Goal: Task Accomplishment & Management: Manage account settings

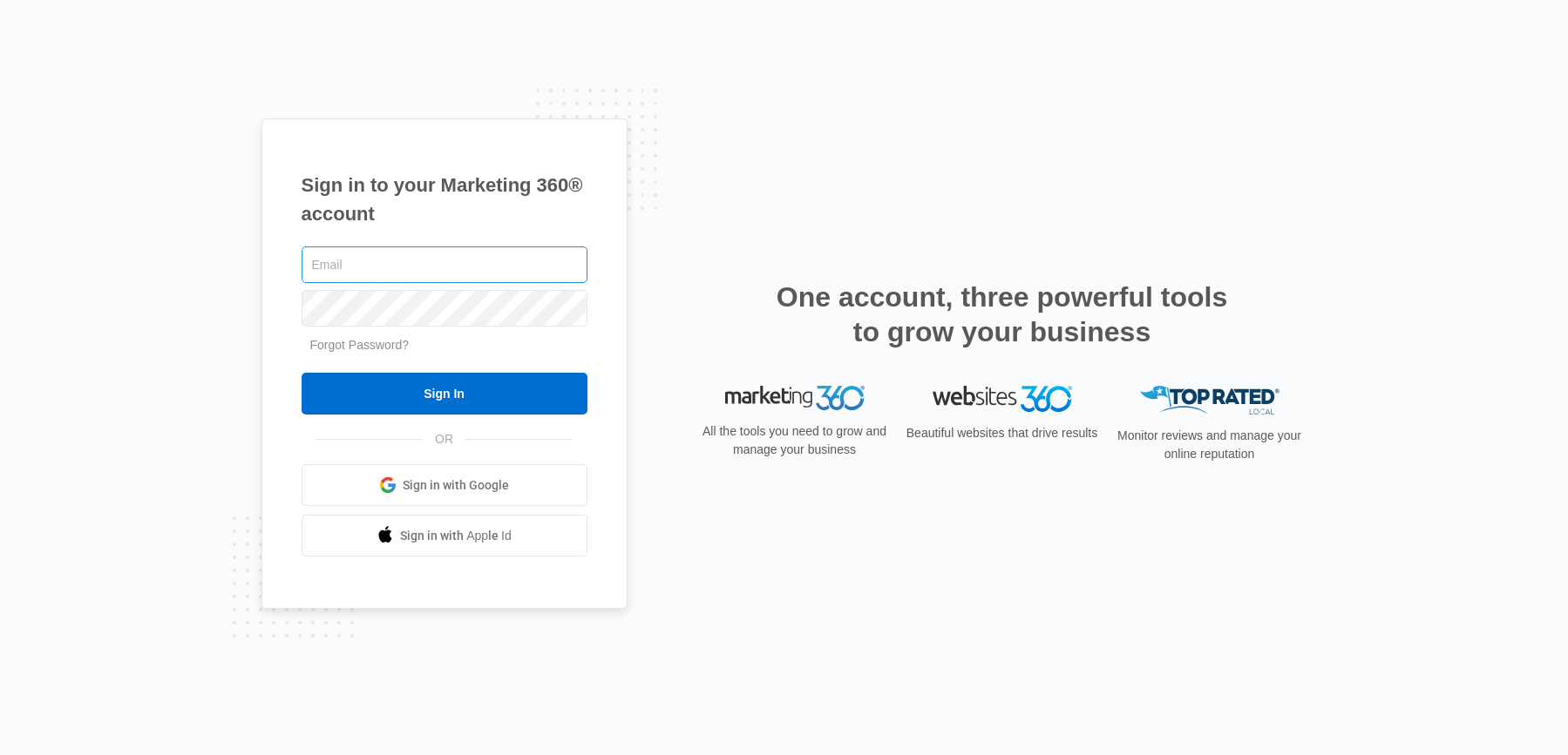
click at [450, 256] on input "text" at bounding box center [445, 265] width 285 height 37
type input "[PERSON_NAME][EMAIL_ADDRESS][PERSON_NAME][DOMAIN_NAME]"
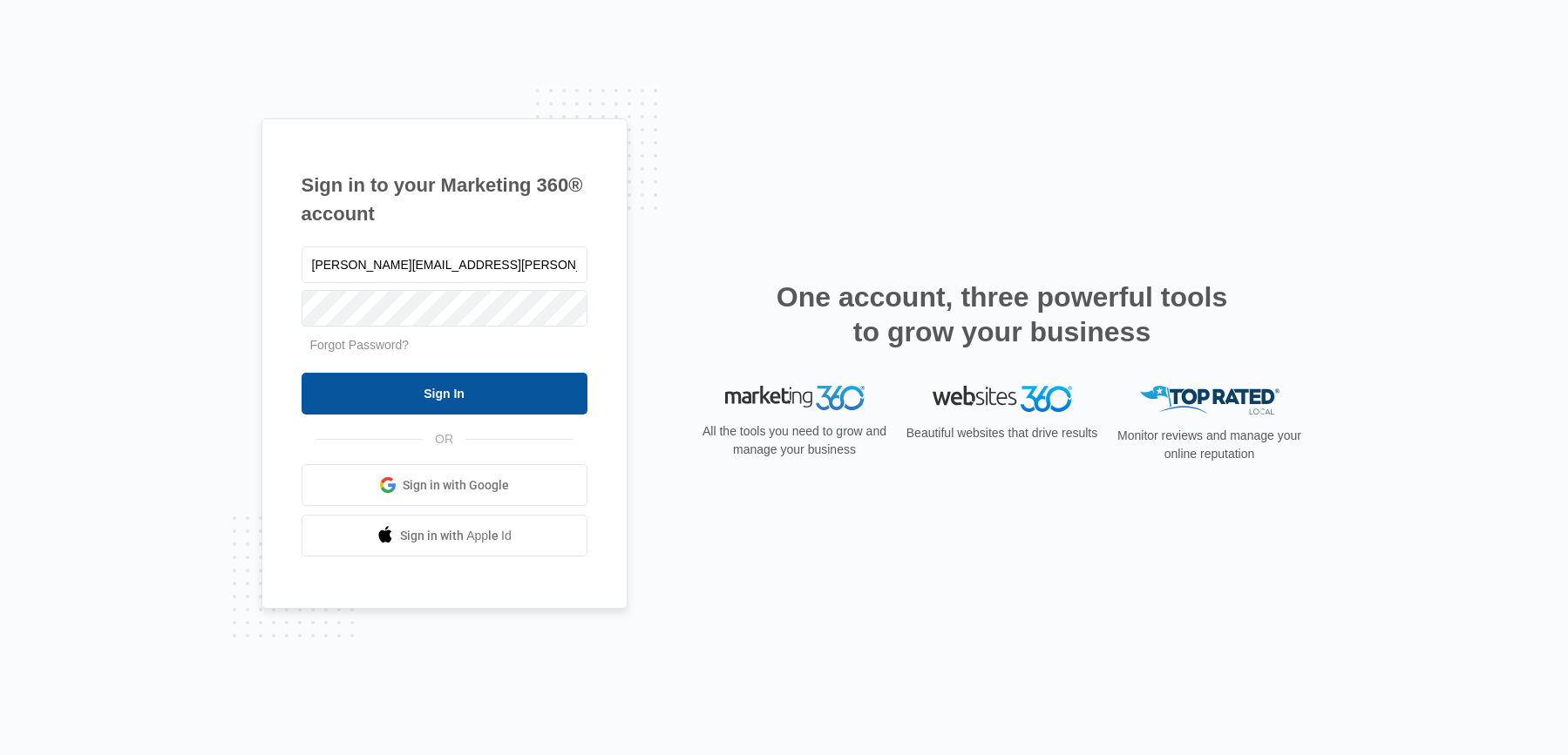
click at [510, 397] on input "Sign In" at bounding box center [445, 393] width 285 height 42
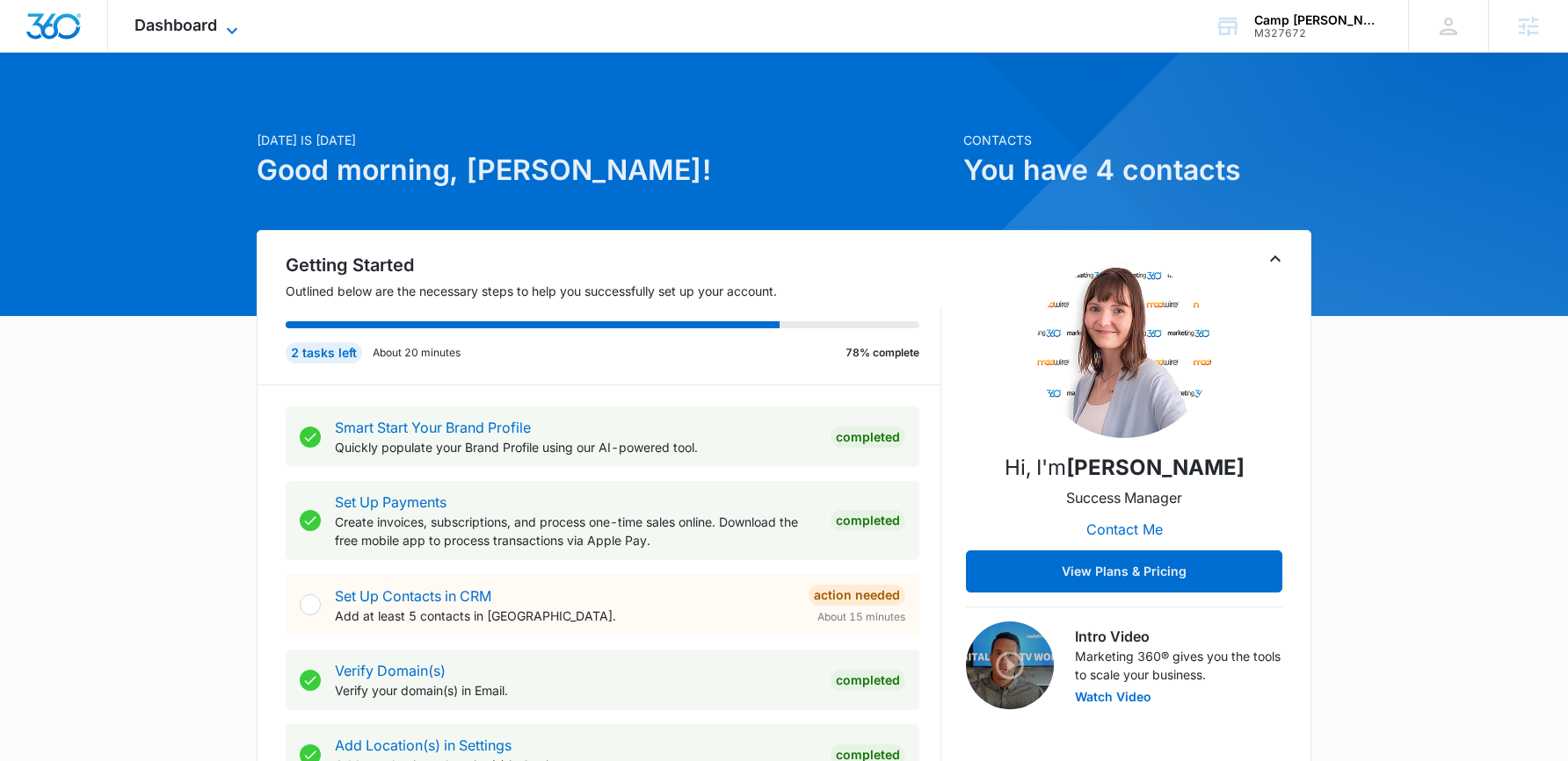
click at [208, 27] on span "Dashboard" at bounding box center [175, 24] width 82 height 19
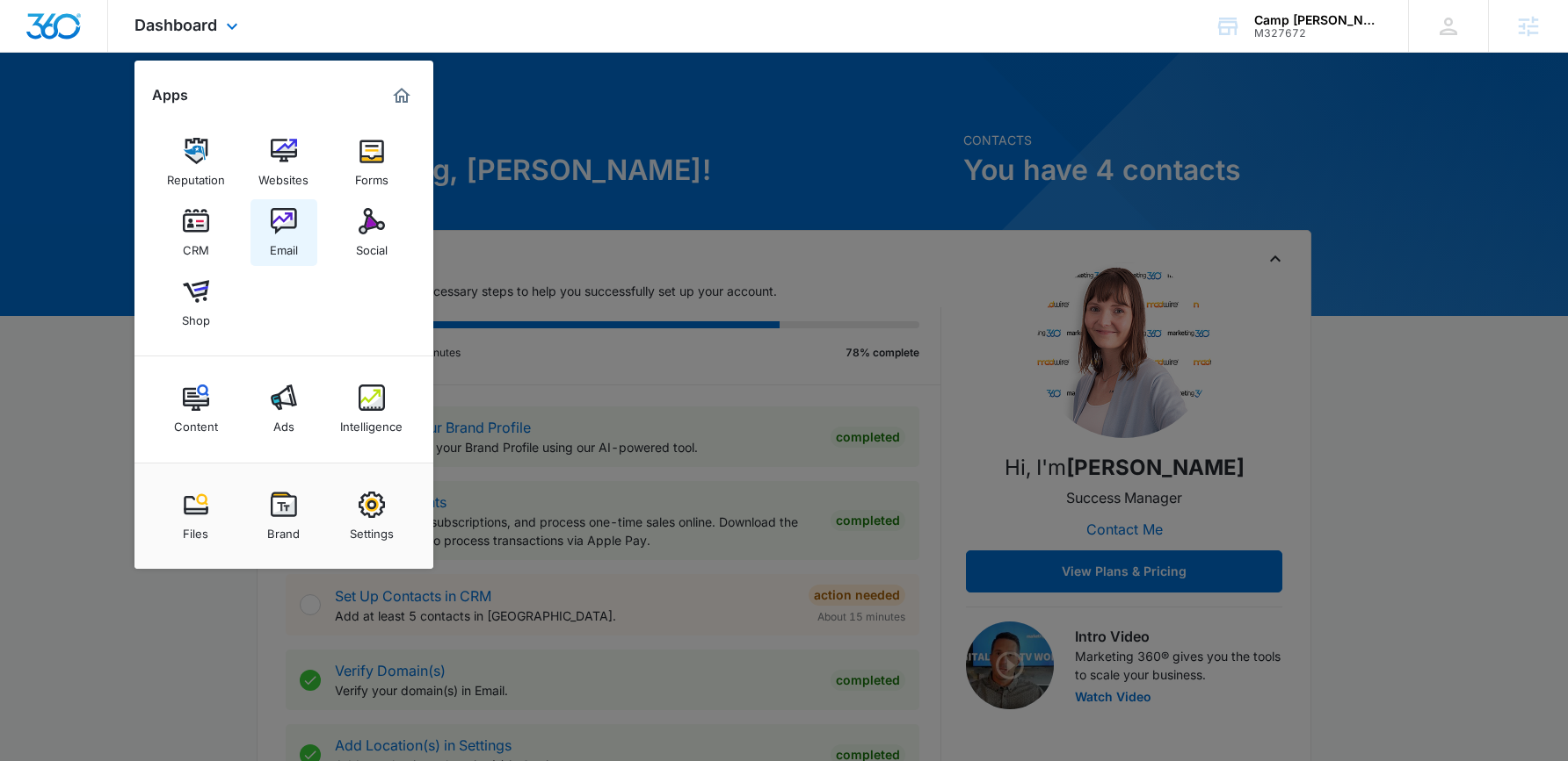
click at [276, 230] on img at bounding box center [284, 221] width 26 height 26
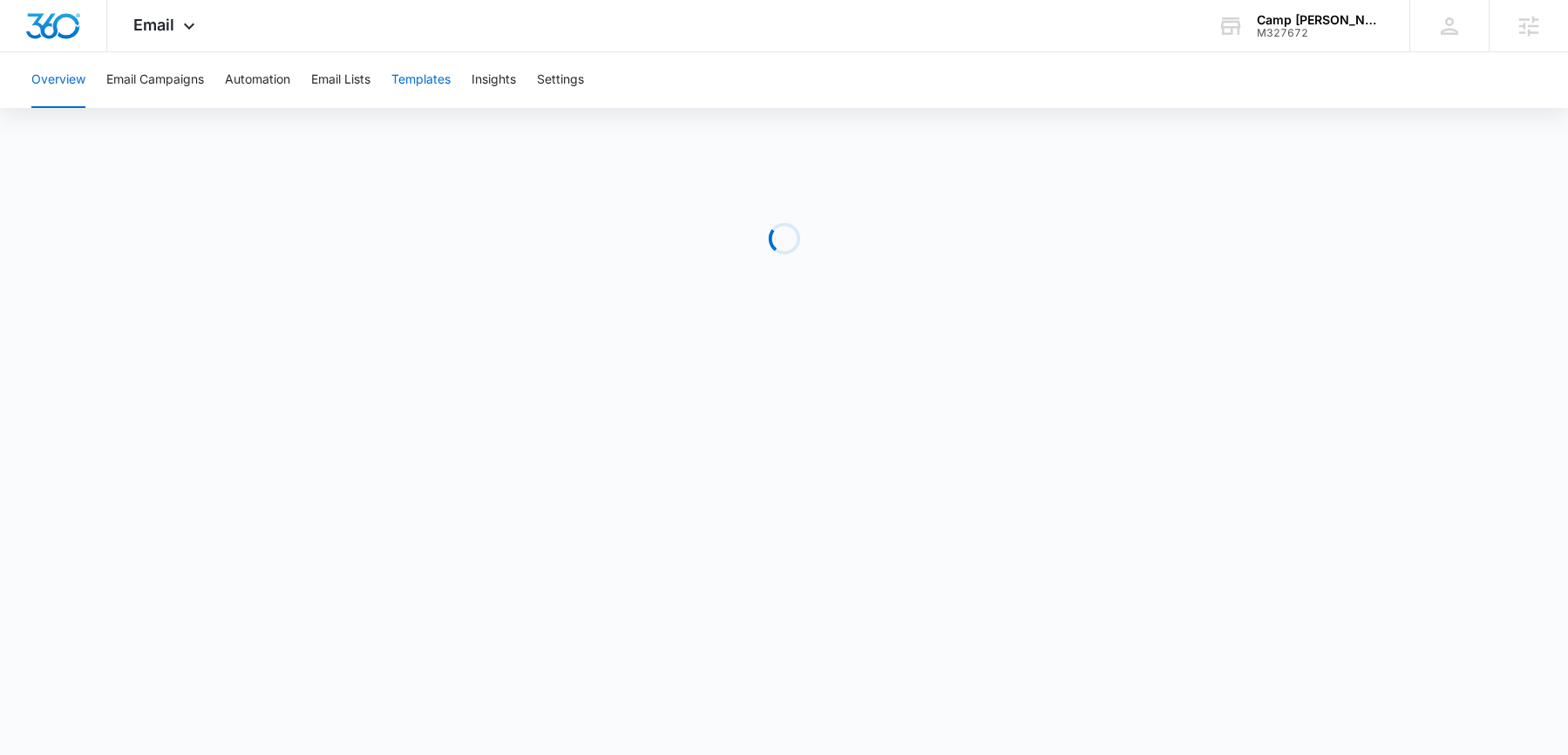
click at [425, 88] on button "Templates" at bounding box center [420, 80] width 59 height 55
click at [183, 30] on icon at bounding box center [189, 31] width 21 height 21
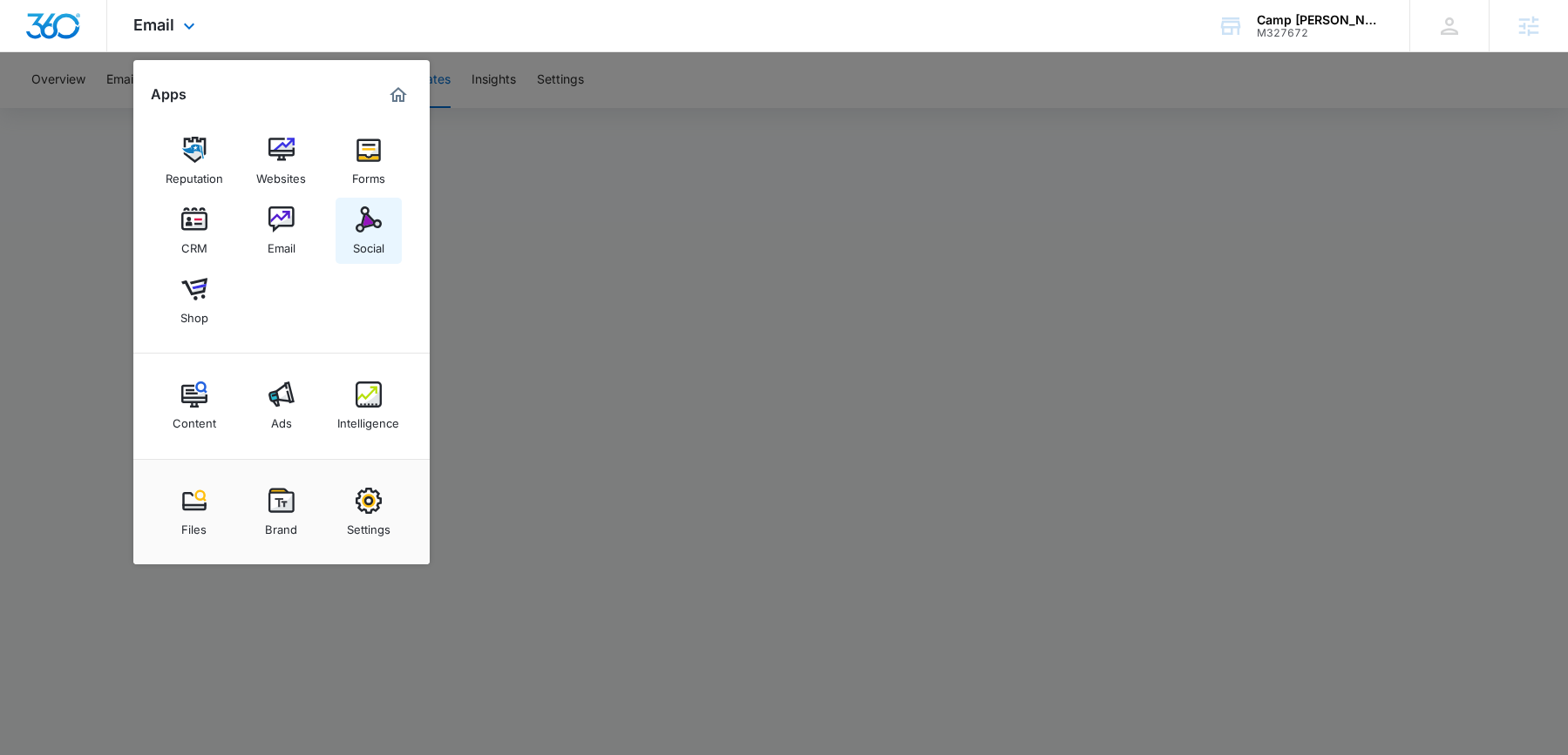
click at [363, 235] on div "Social" at bounding box center [369, 244] width 31 height 22
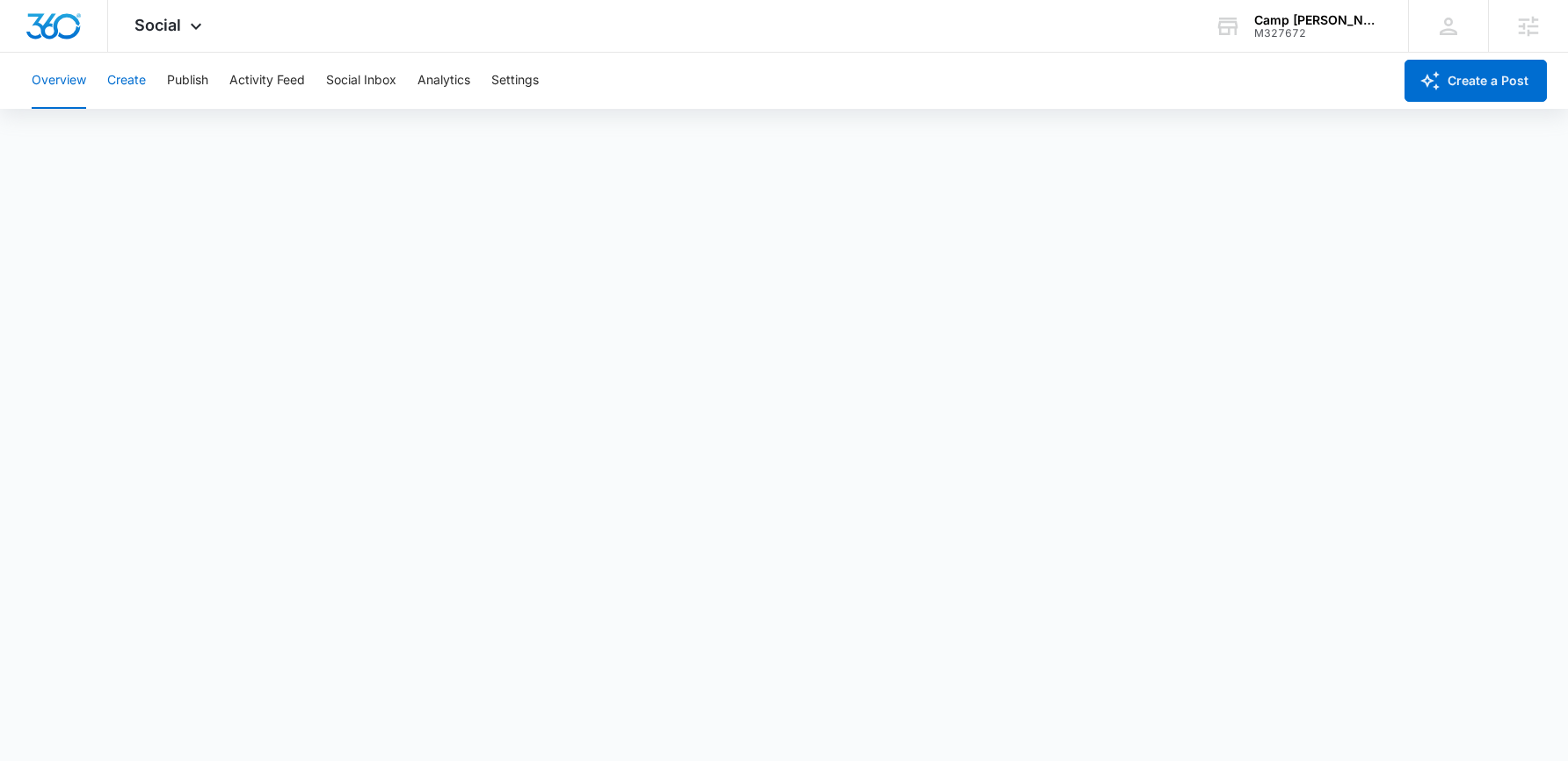
click at [125, 85] on button "Create" at bounding box center [127, 80] width 39 height 56
click at [183, 140] on button "Approvals" at bounding box center [171, 134] width 59 height 49
click at [1325, 31] on div "M327672" at bounding box center [1317, 33] width 128 height 13
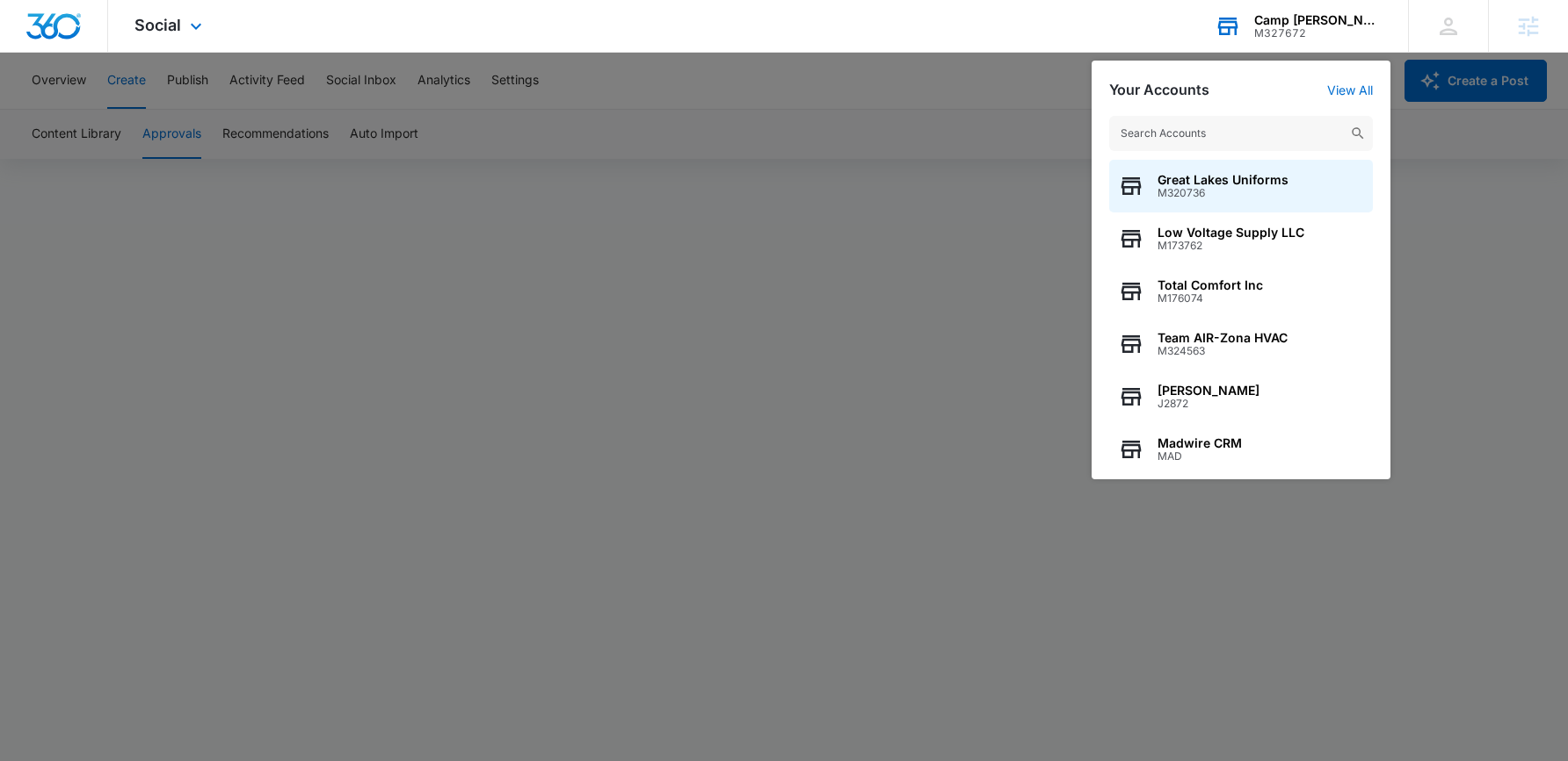
click at [1196, 134] on input "text" at bounding box center [1240, 134] width 263 height 35
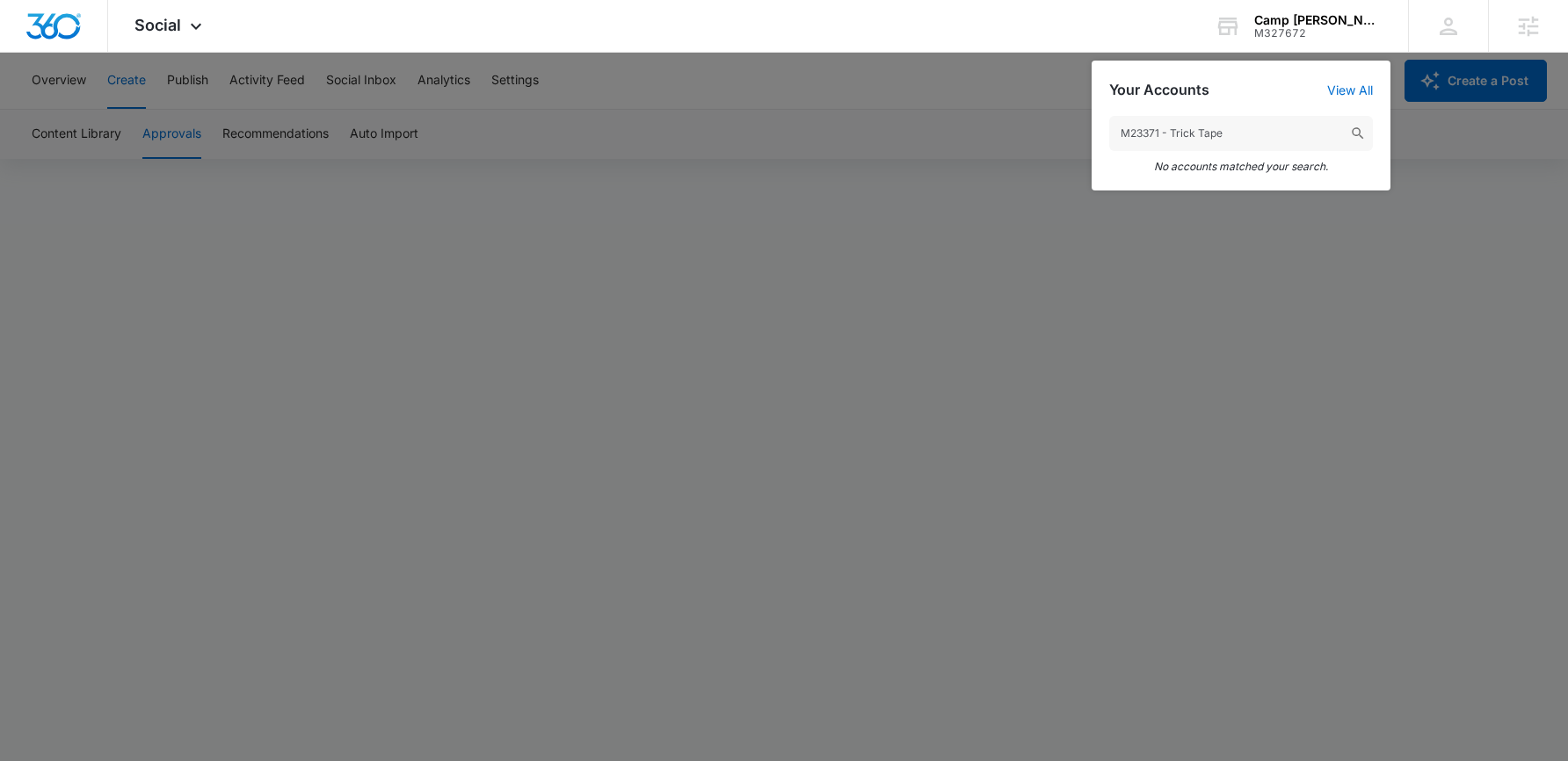
type input "M23371 - Trick Tape"
click at [1103, 282] on div at bounding box center [784, 380] width 1568 height 761
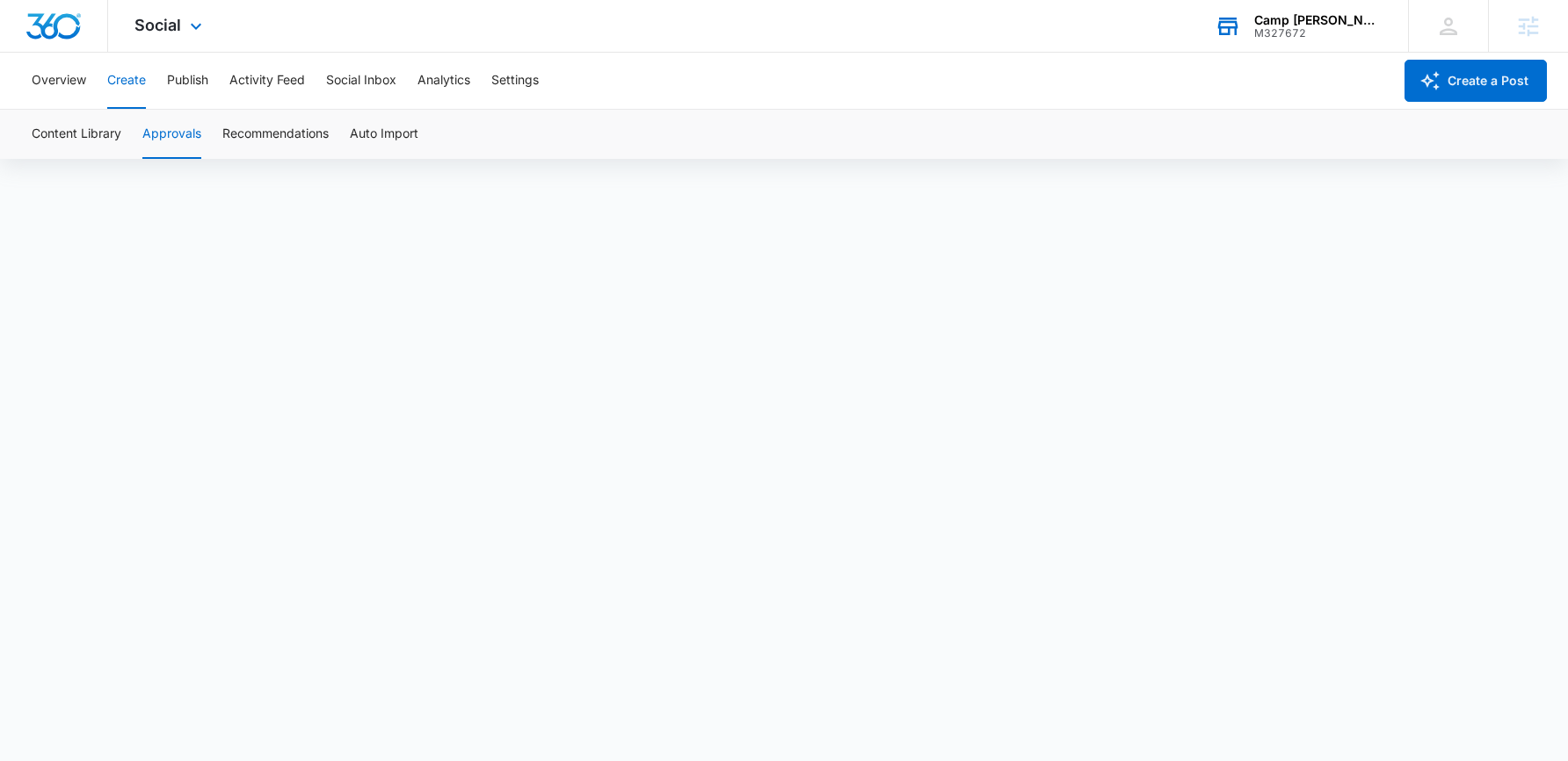
click at [1303, 35] on div "M327672" at bounding box center [1317, 33] width 128 height 13
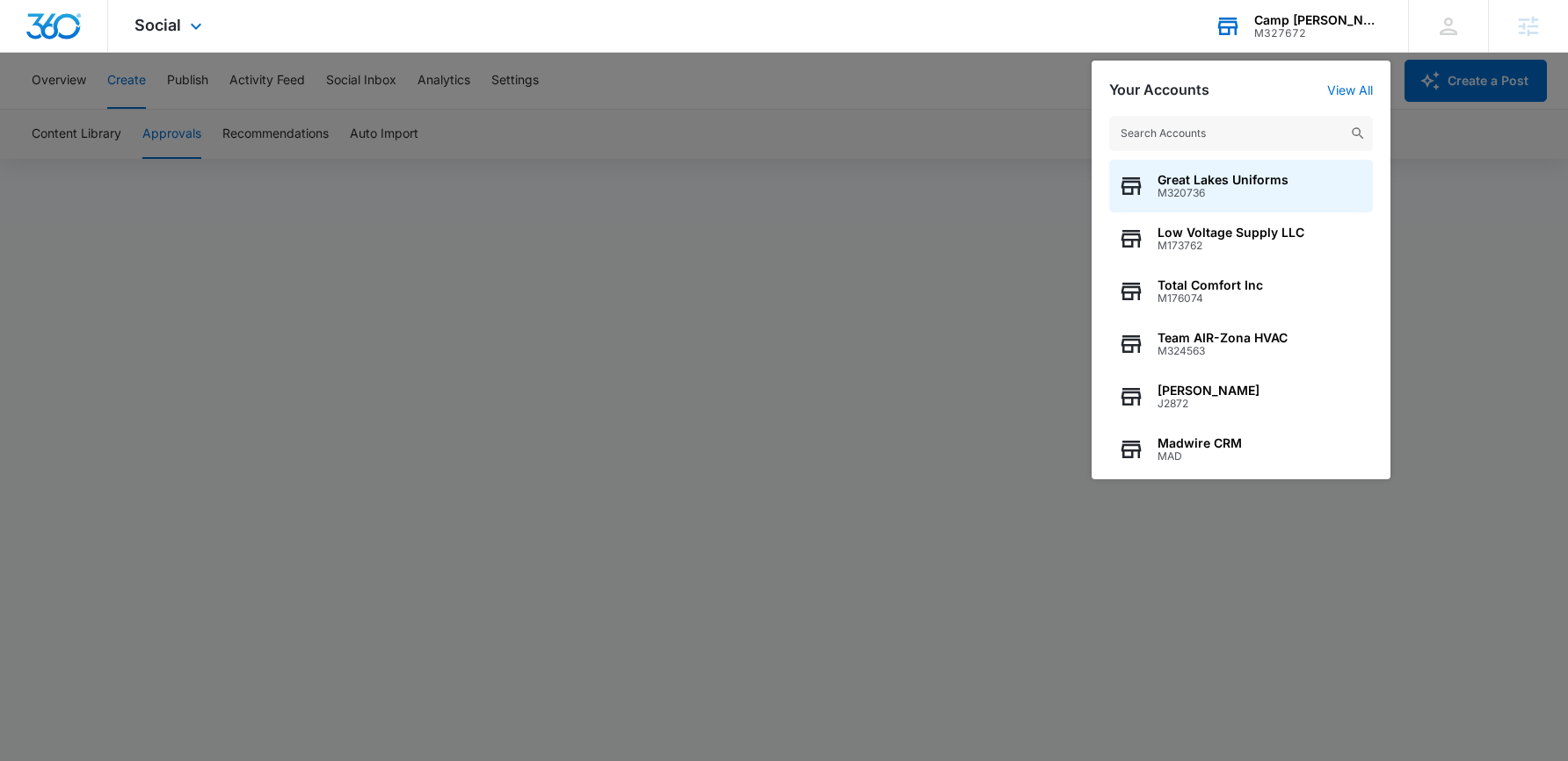
click at [1230, 125] on input "text" at bounding box center [1240, 134] width 263 height 35
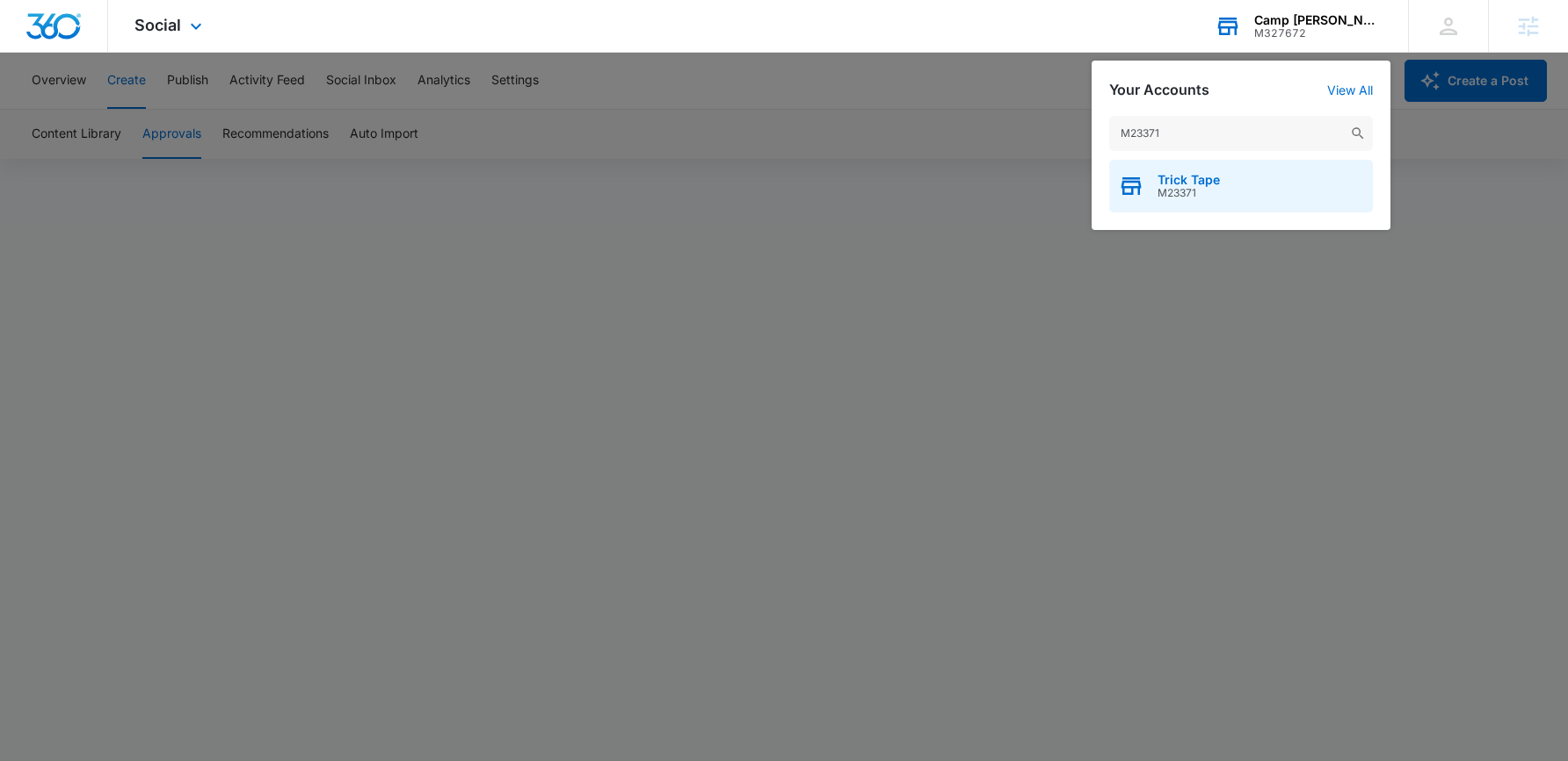
type input "M23371"
click at [1191, 184] on span "Trick Tape" at bounding box center [1188, 180] width 63 height 14
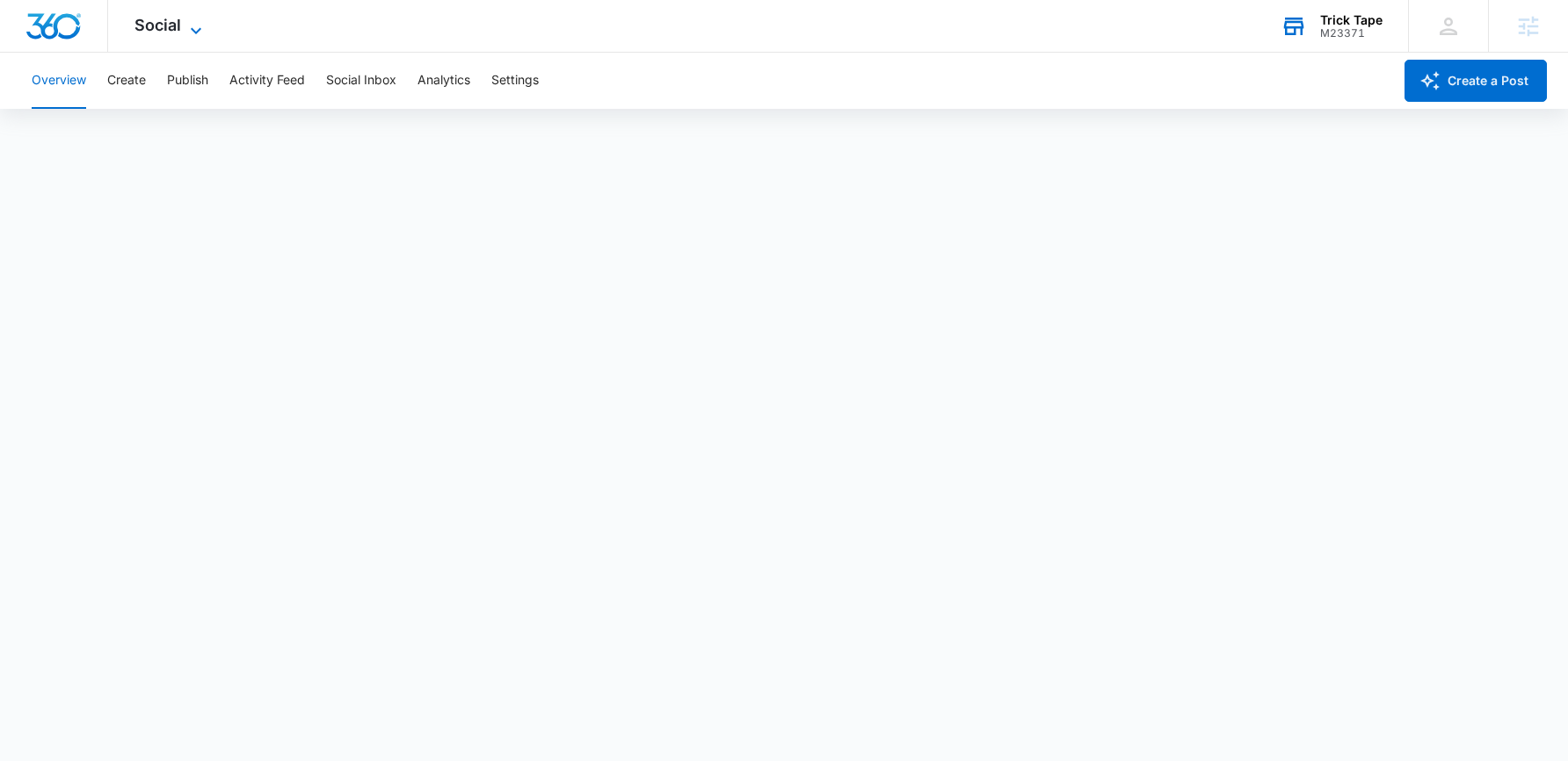
click at [199, 30] on icon at bounding box center [196, 31] width 22 height 22
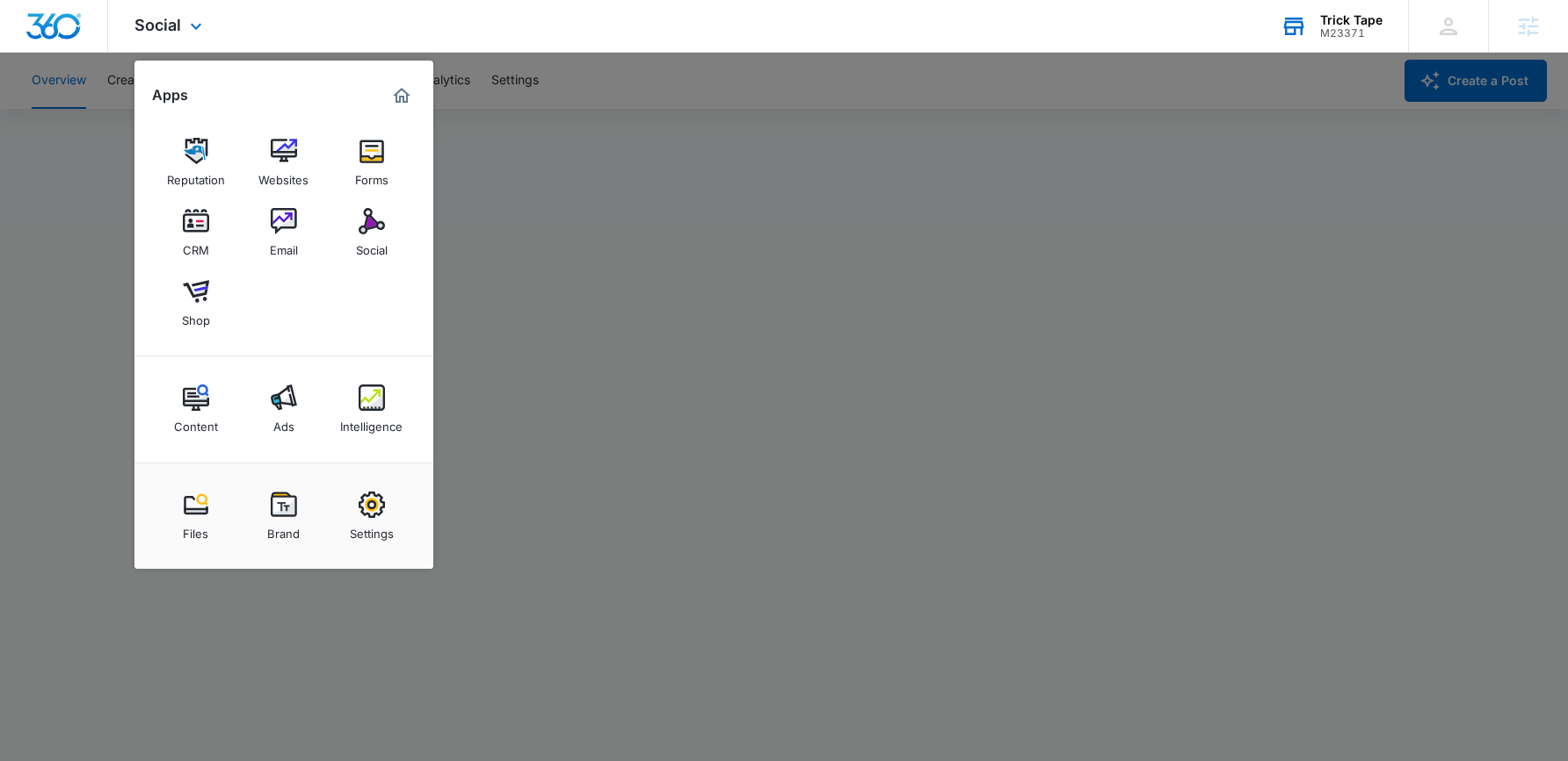
click at [404, 94] on img "Marketing 360® Dashboard" at bounding box center [402, 96] width 22 height 22
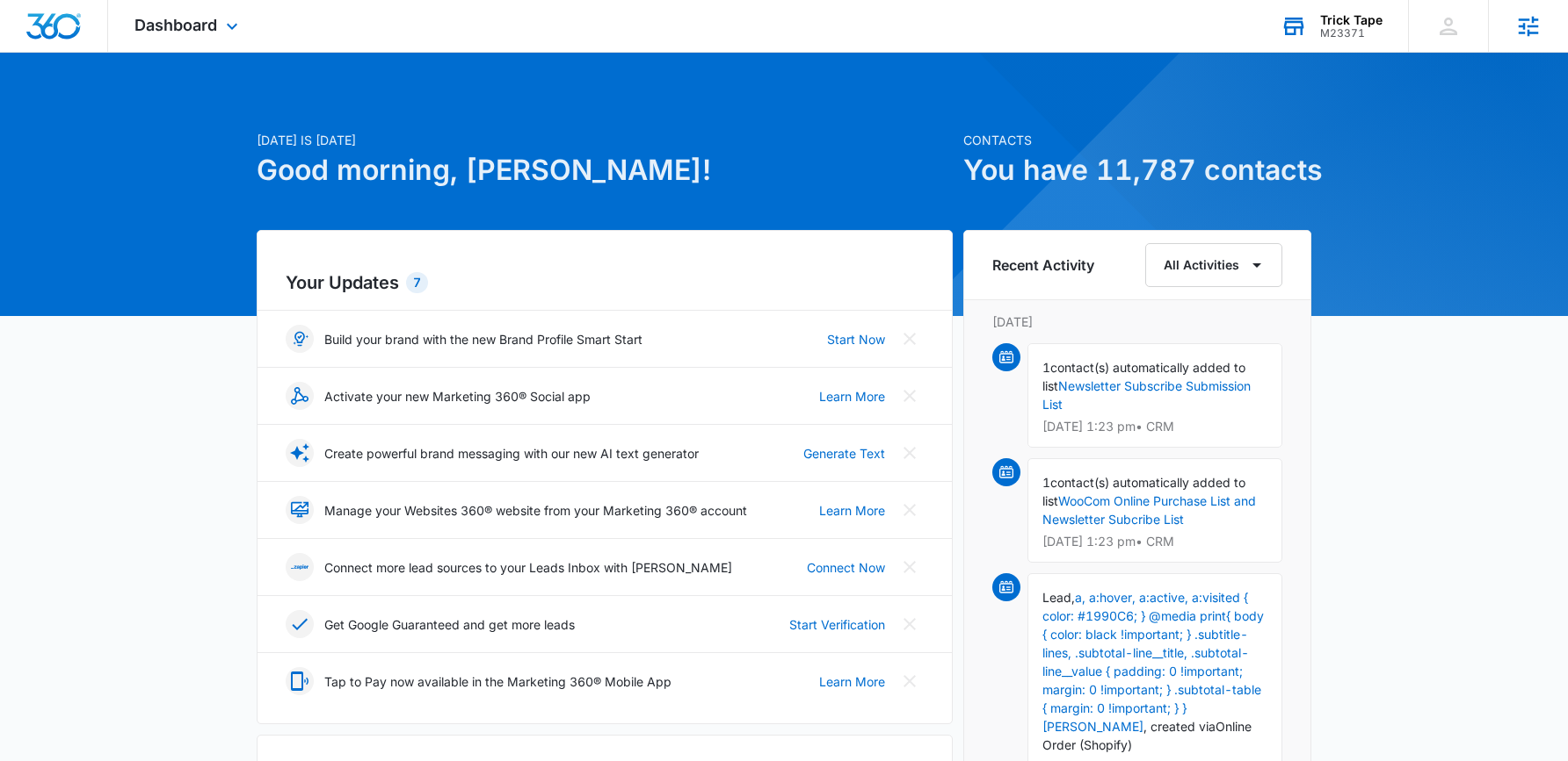
click at [1527, 27] on icon at bounding box center [1528, 25] width 26 height 26
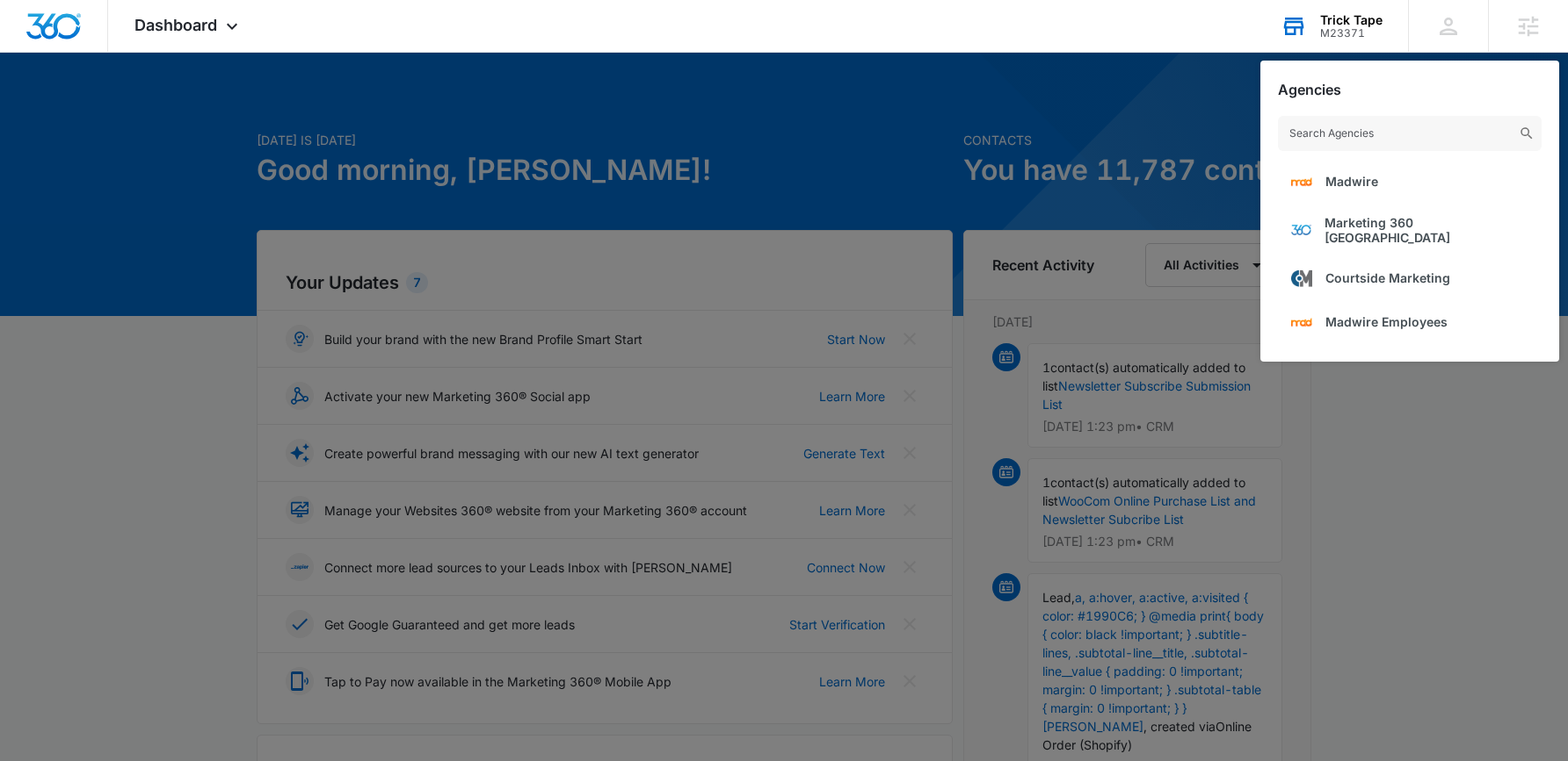
click at [761, 159] on div at bounding box center [784, 380] width 1568 height 761
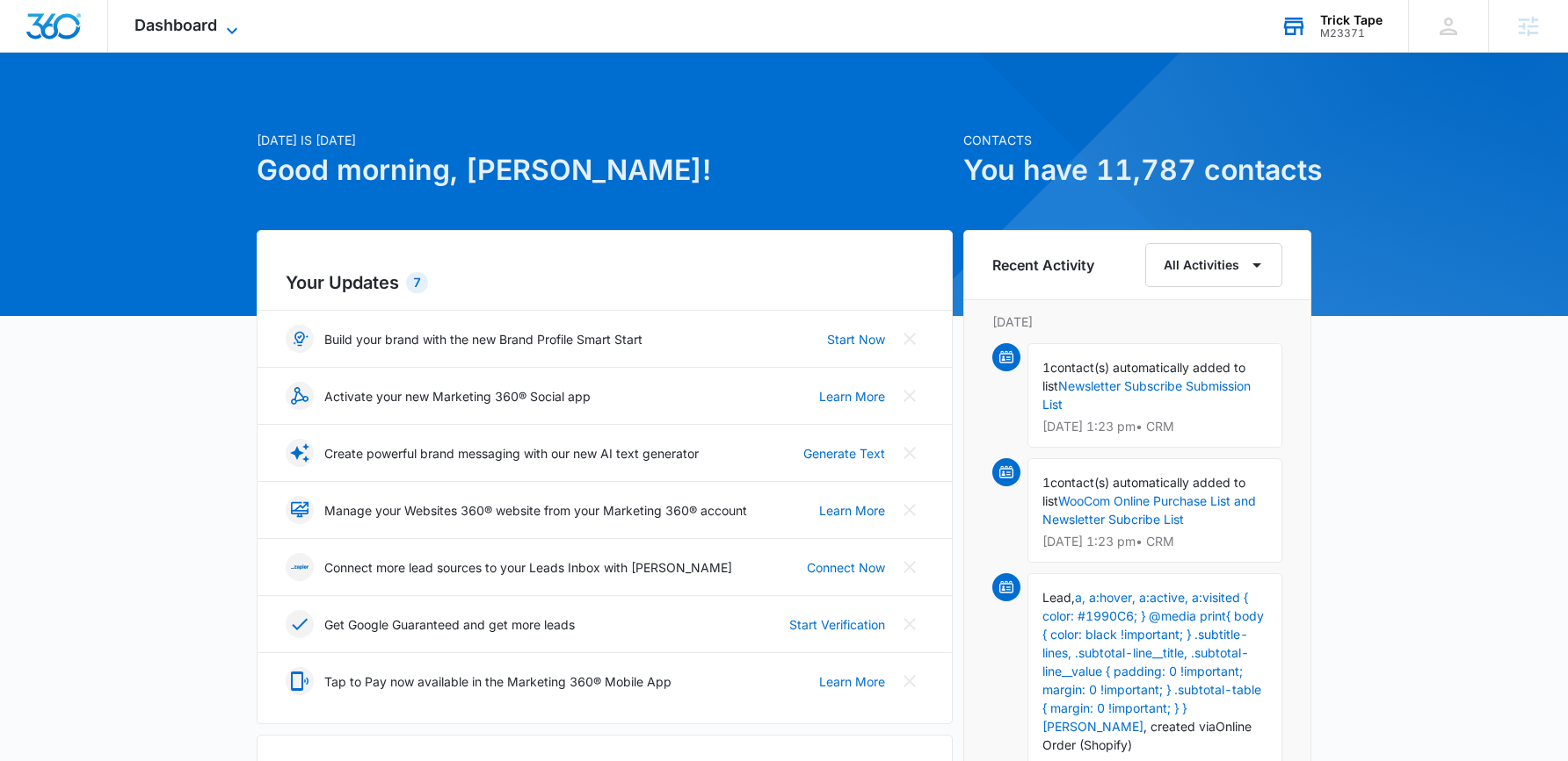
click at [214, 29] on span "Dashboard" at bounding box center [175, 24] width 82 height 19
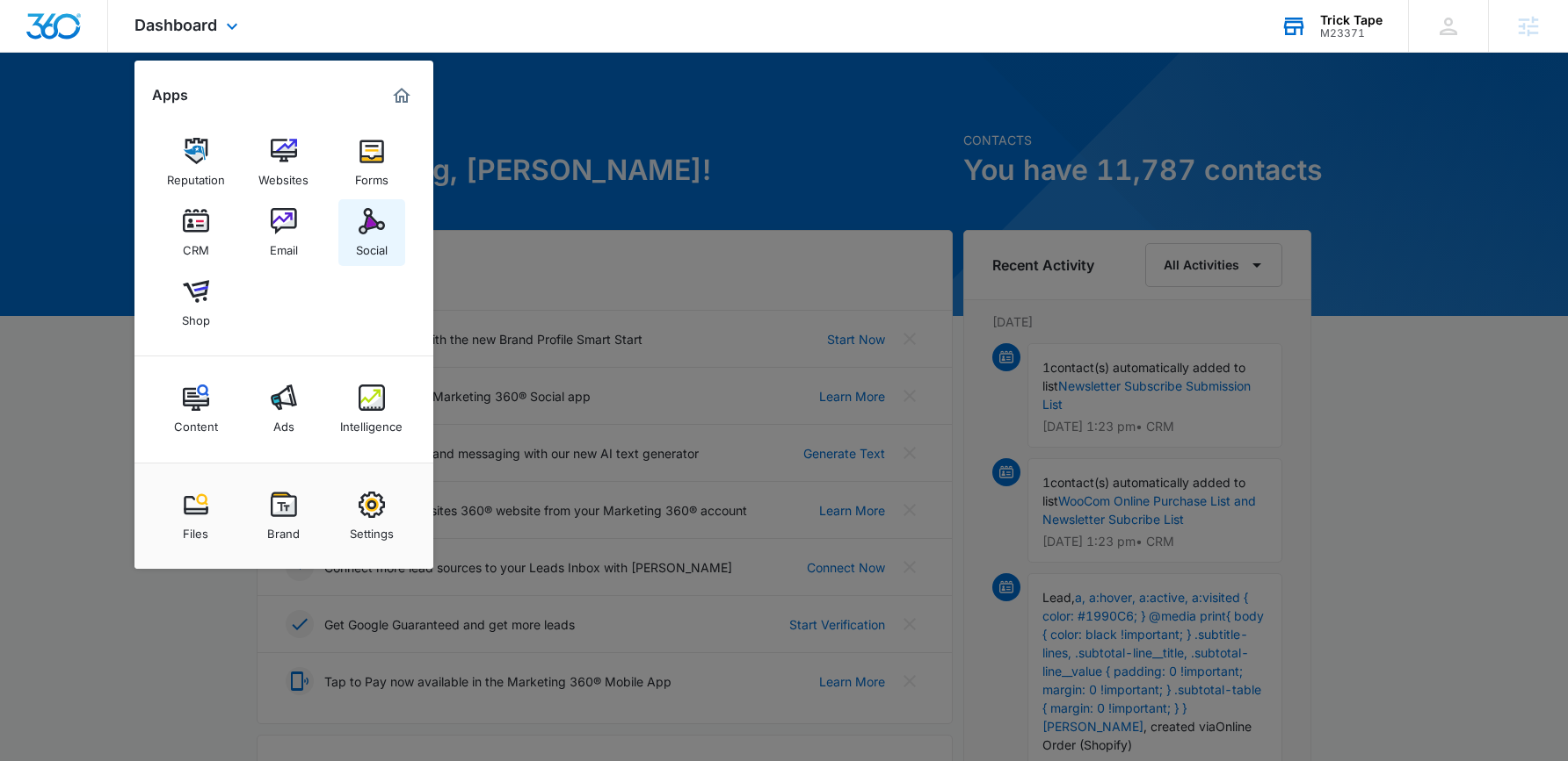
click at [374, 228] on img at bounding box center [371, 221] width 26 height 26
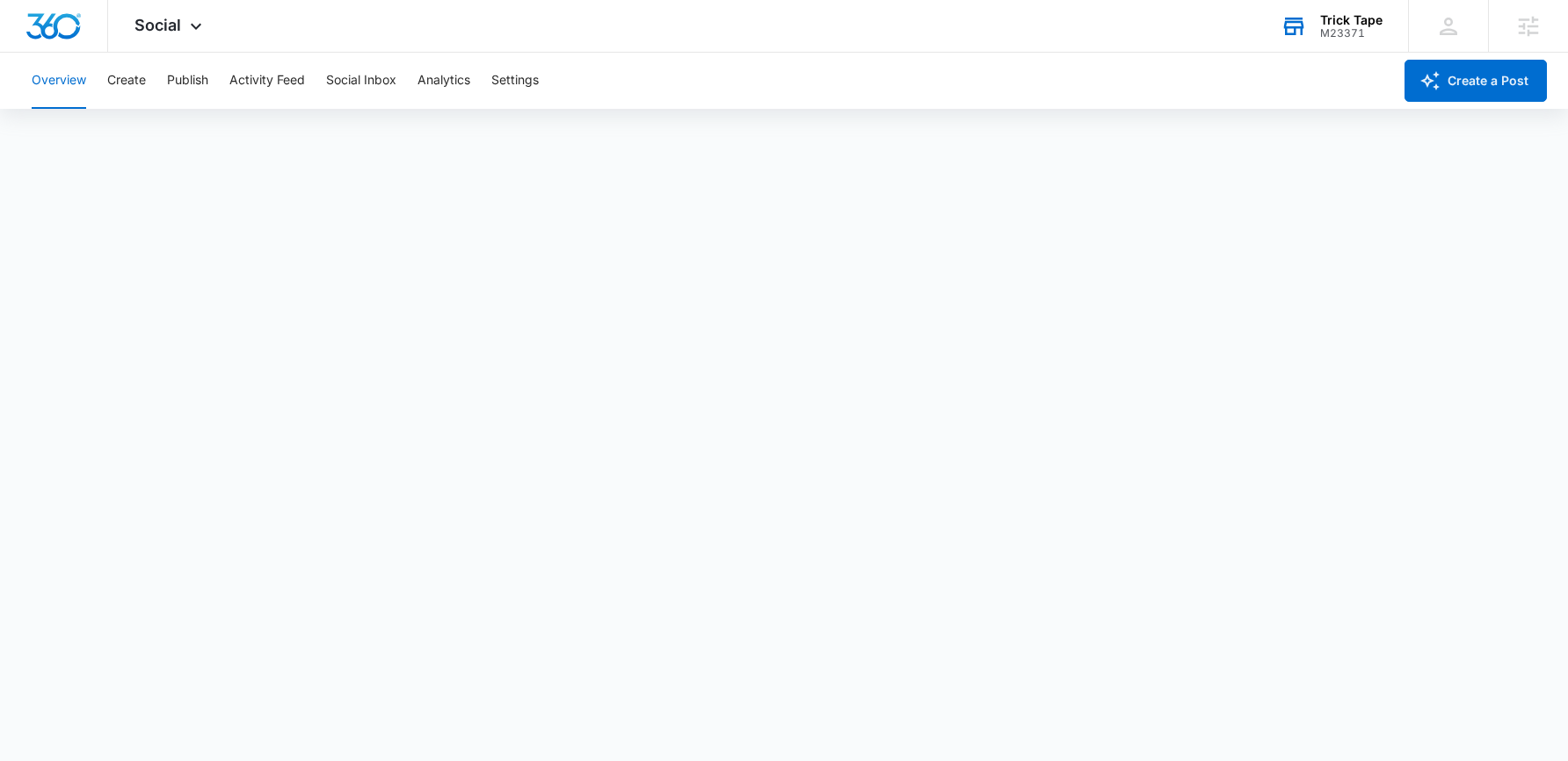
click at [146, 81] on div "Overview Create Publish Activity Feed Social Inbox Analytics Settings" at bounding box center [707, 80] width 1371 height 56
click at [139, 81] on button "Create" at bounding box center [127, 80] width 39 height 56
click at [168, 130] on button "Approvals" at bounding box center [171, 134] width 59 height 49
